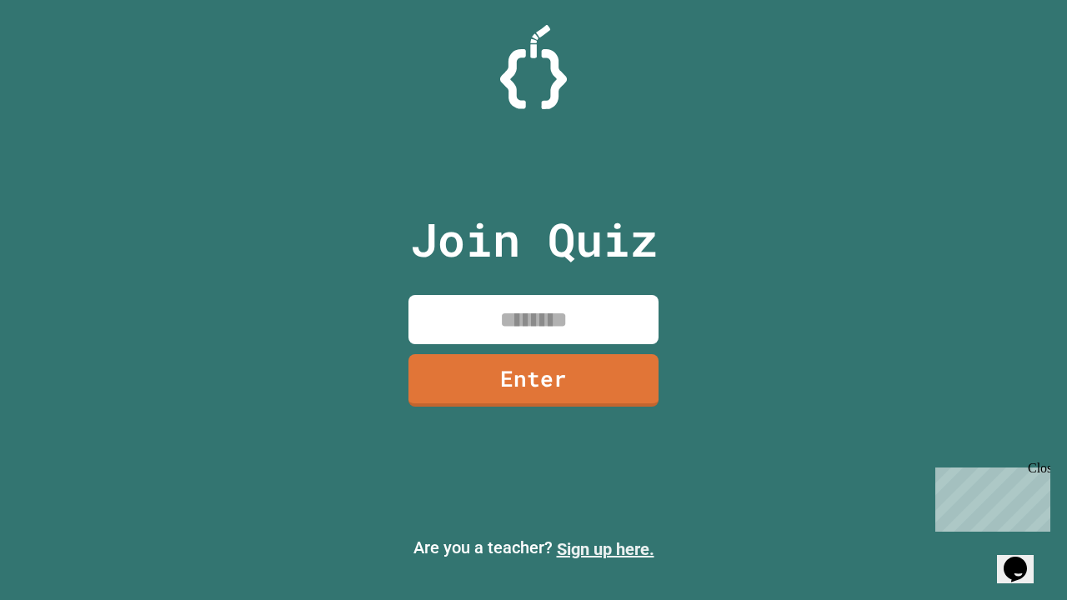
click at [605, 549] on link "Sign up here." at bounding box center [606, 549] width 98 height 20
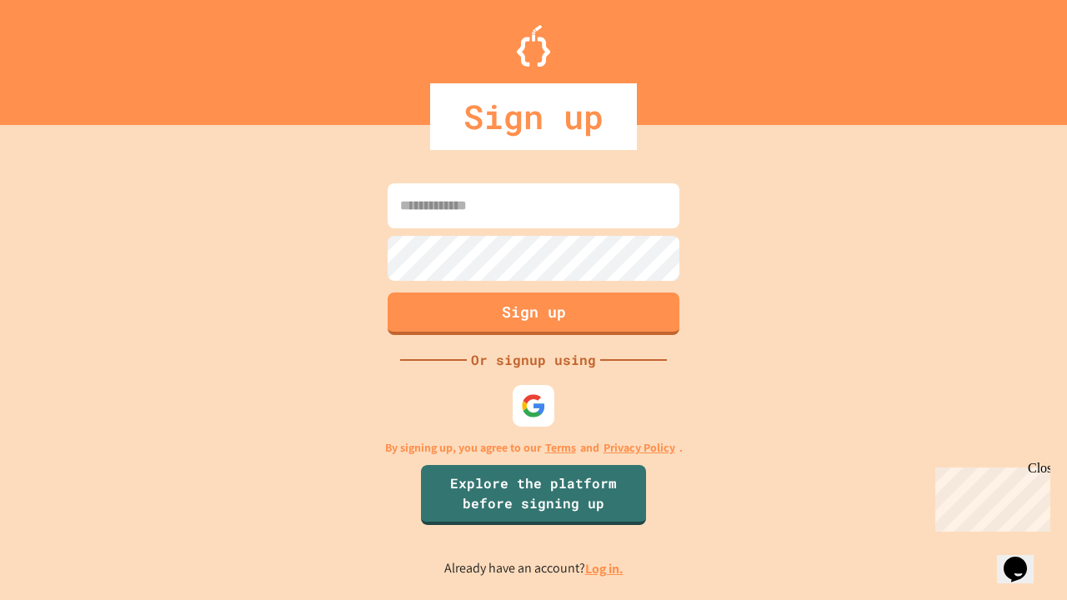
click at [605, 568] on link "Log in." at bounding box center [604, 569] width 38 height 18
